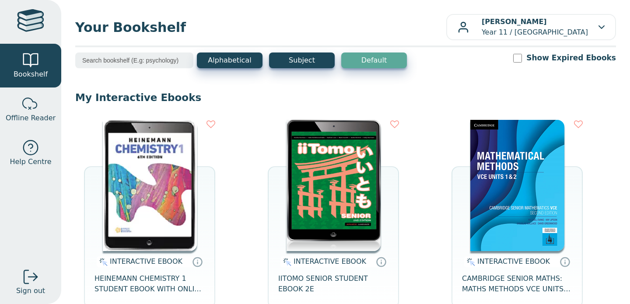
click at [167, 181] on img at bounding box center [150, 185] width 94 height 131
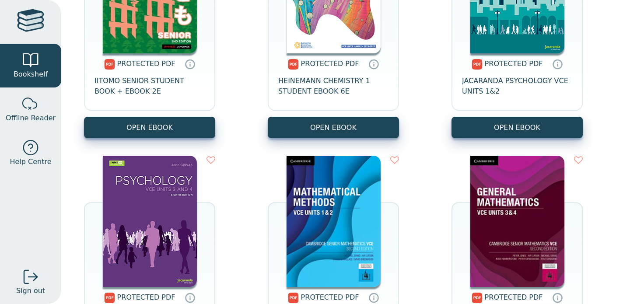
scroll to position [909, 0]
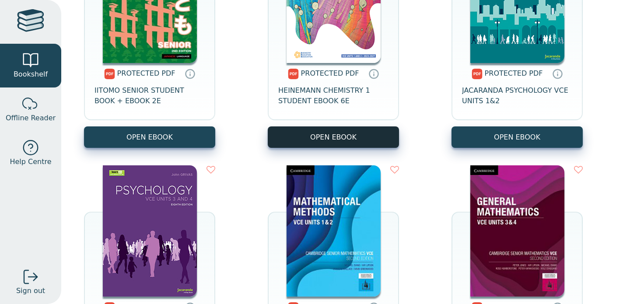
click at [373, 144] on link "OPEN EBOOK" at bounding box center [333, 136] width 131 height 21
click at [361, 131] on link "OPEN EBOOK" at bounding box center [333, 136] width 131 height 21
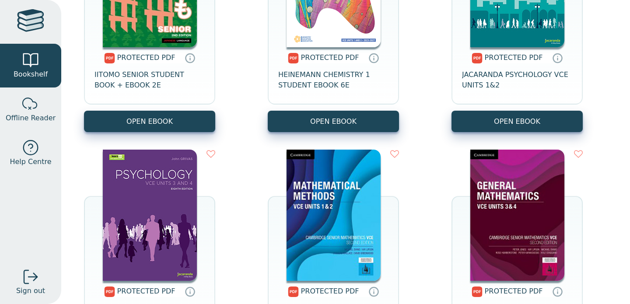
scroll to position [926, 0]
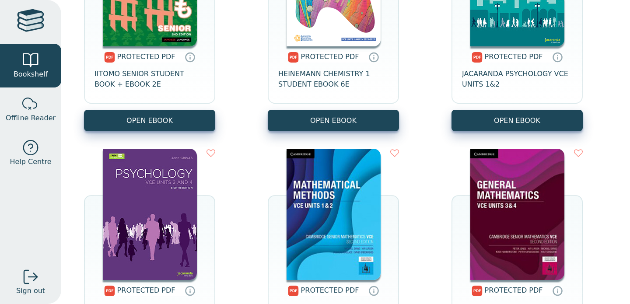
click at [247, 81] on div "PROTECTED PDF IITOMO SENIOR STUDENT BOOK + EBOOK 2E OPEN EBOOK PROTECTED PDF" at bounding box center [345, 139] width 541 height 467
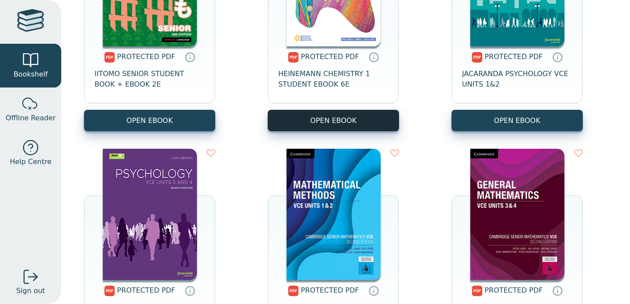
click at [334, 123] on link "OPEN EBOOK" at bounding box center [333, 120] width 131 height 21
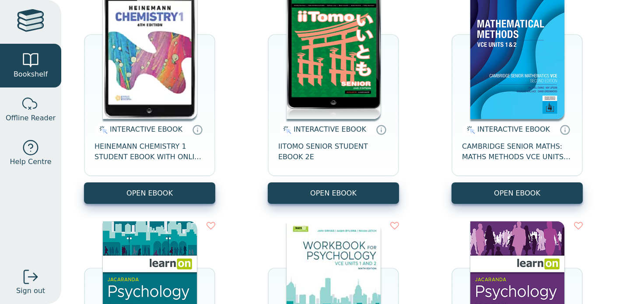
scroll to position [0, 0]
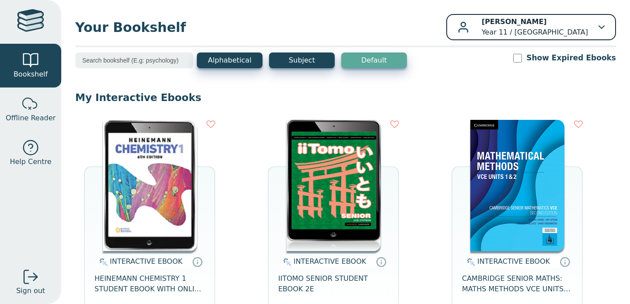
click at [521, 17] on p "Olivia Hyndman Year 11 / Mount Lilydale Mercy College" at bounding box center [535, 27] width 106 height 21
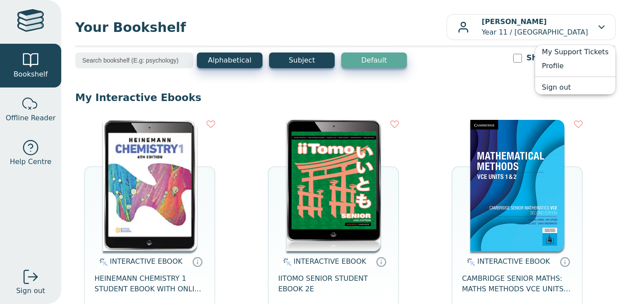
click at [310, 21] on span "Your Bookshelf" at bounding box center [260, 28] width 371 height 20
click at [130, 53] on input "search" at bounding box center [134, 61] width 118 height 16
click at [246, 28] on span "Your Bookshelf" at bounding box center [260, 28] width 371 height 20
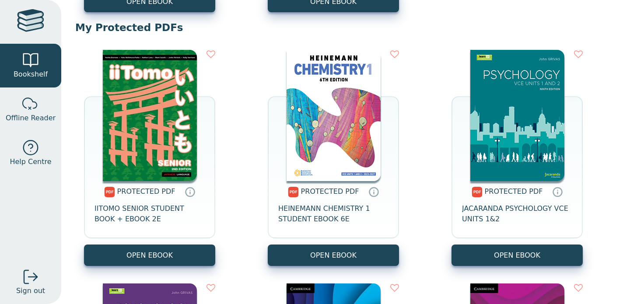
scroll to position [784, 0]
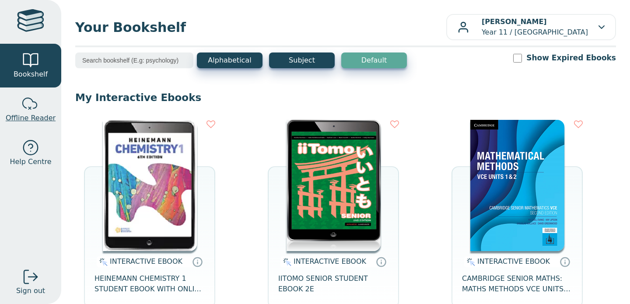
click at [31, 112] on div at bounding box center [31, 104] width 18 height 18
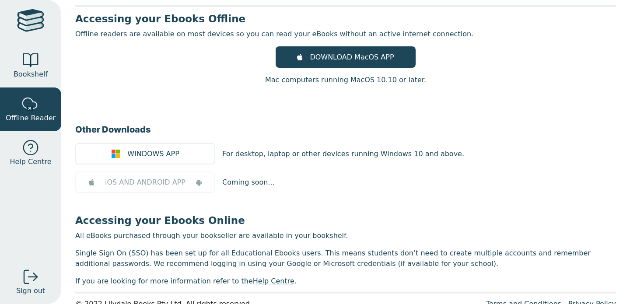
scroll to position [60, 0]
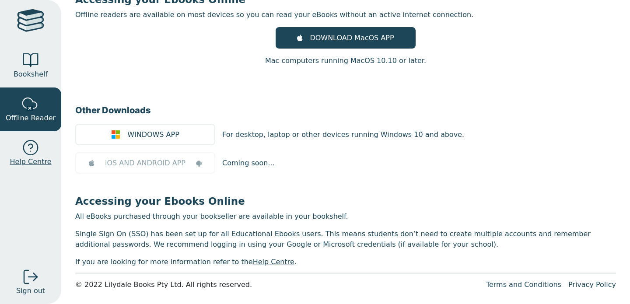
click at [39, 151] on link "Help Centre" at bounding box center [30, 153] width 61 height 44
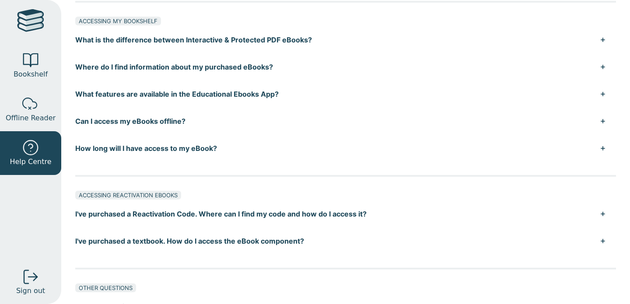
scroll to position [391, 0]
click at [345, 35] on button "What is the difference between Interactive & Protected PDF eBooks?" at bounding box center [345, 38] width 541 height 27
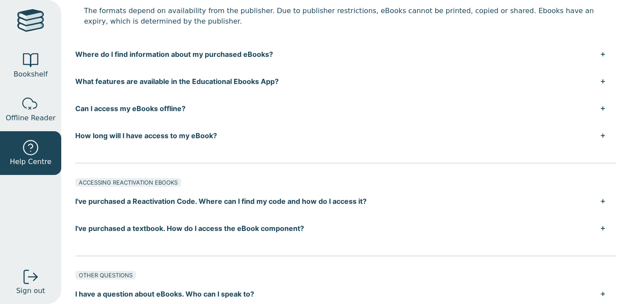
scroll to position [519, 0]
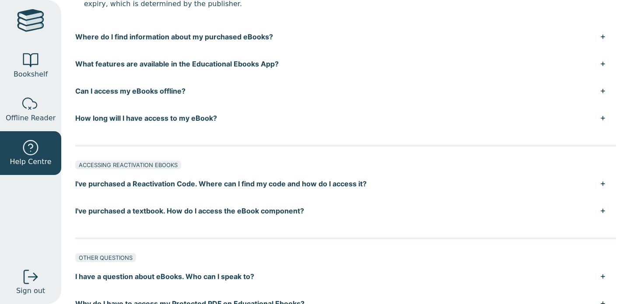
click at [316, 88] on button "Can I access my eBooks offline?" at bounding box center [345, 90] width 541 height 27
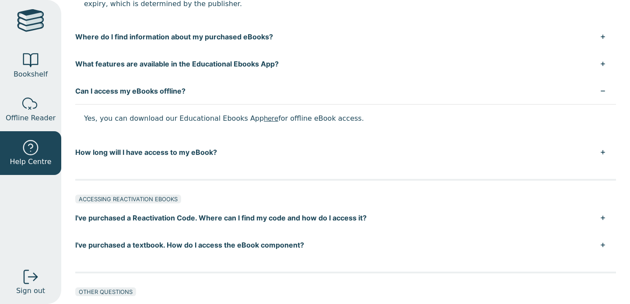
click at [304, 140] on button "How long will I have access to my eBook?" at bounding box center [345, 152] width 541 height 27
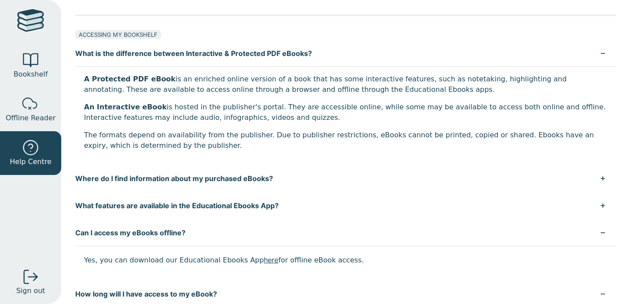
scroll to position [369, 0]
